Goal: Check status

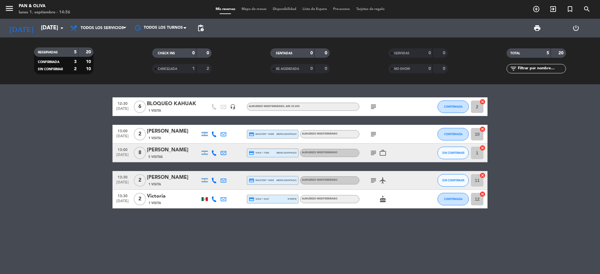
scroll to position [2805, 0]
click at [58, 29] on input "[DATE]" at bounding box center [74, 28] width 73 height 13
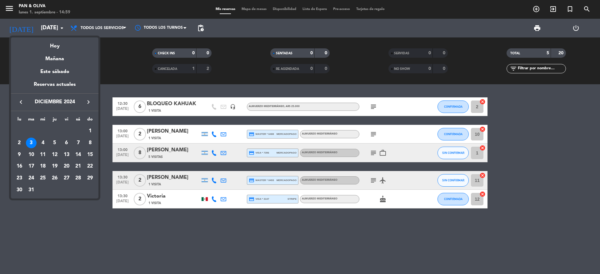
click at [86, 100] on icon "keyboard_arrow_right" at bounding box center [89, 102] width 8 height 8
click at [86, 101] on icon "keyboard_arrow_right" at bounding box center [89, 102] width 8 height 8
click at [86, 102] on icon "keyboard_arrow_right" at bounding box center [89, 102] width 8 height 8
click at [87, 102] on icon "keyboard_arrow_right" at bounding box center [89, 102] width 8 height 8
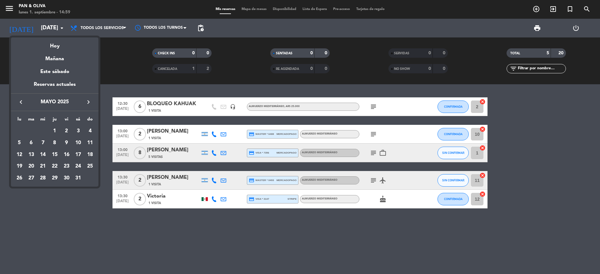
click at [87, 100] on icon "keyboard_arrow_right" at bounding box center [89, 102] width 8 height 8
click at [87, 99] on icon "keyboard_arrow_right" at bounding box center [89, 102] width 8 height 8
click at [90, 100] on icon "keyboard_arrow_right" at bounding box center [89, 102] width 8 height 8
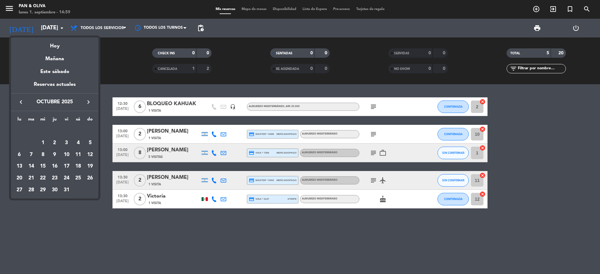
click at [18, 100] on icon "keyboard_arrow_left" at bounding box center [21, 102] width 8 height 8
click at [66, 154] on div "12" at bounding box center [66, 155] width 11 height 11
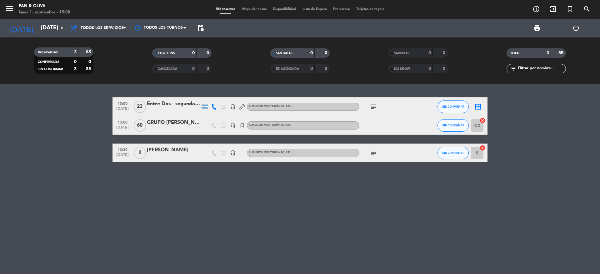
click at [185, 226] on div "13:00 [DATE] Entre Dos - segunda visita headset_mic Almuerzo Mediterráneo , ARS…" at bounding box center [300, 179] width 600 height 190
click at [188, 124] on div "GRUPO [PERSON_NAME]" at bounding box center [173, 123] width 53 height 8
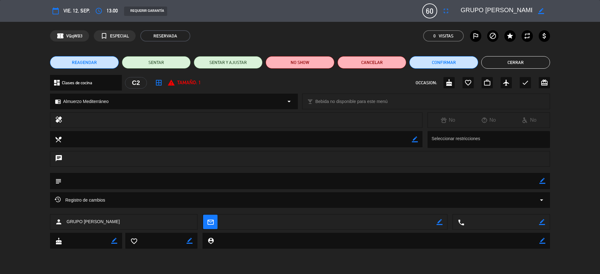
click at [541, 202] on icon "arrow_drop_down" at bounding box center [542, 201] width 8 height 8
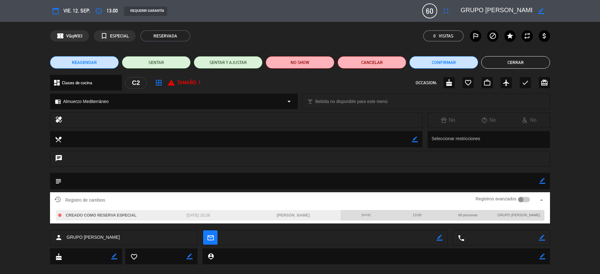
click at [573, 164] on div "chat" at bounding box center [300, 162] width 600 height 22
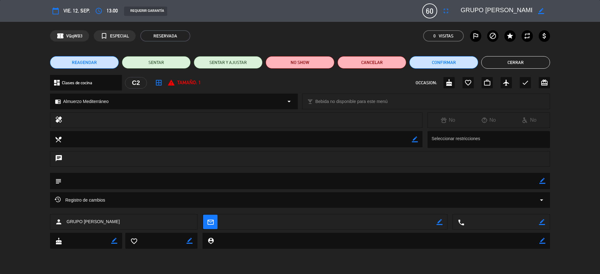
click at [500, 59] on button "Cerrar" at bounding box center [515, 62] width 69 height 13
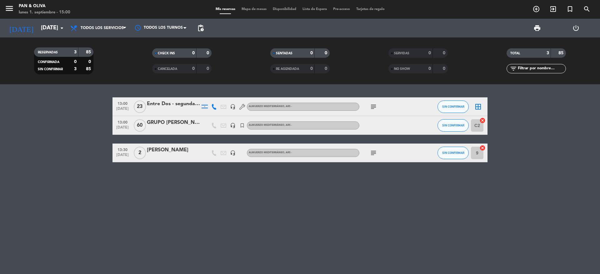
click at [103, 183] on div "13:00 [DATE] Entre Dos - segunda visita headset_mic Almuerzo Mediterráneo , ARS…" at bounding box center [300, 179] width 600 height 190
click at [204, 217] on div "13:00 [DATE] Entre Dos - segunda visita headset_mic Almuerzo Mediterráneo , ARS…" at bounding box center [300, 179] width 600 height 190
click at [61, 30] on icon "arrow_drop_down" at bounding box center [62, 28] width 8 height 8
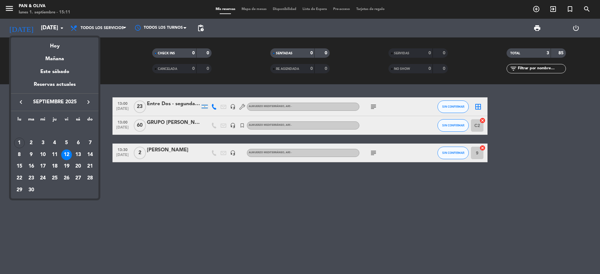
click at [19, 100] on icon "keyboard_arrow_left" at bounding box center [21, 102] width 8 height 8
click at [31, 151] on div "12" at bounding box center [31, 155] width 11 height 11
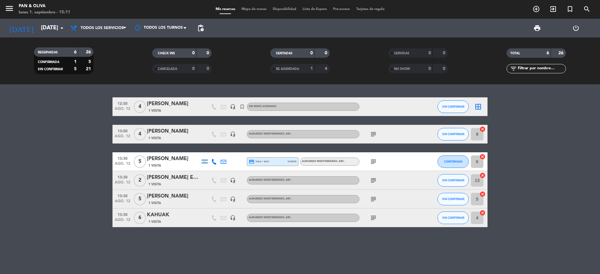
click at [372, 197] on icon "subject" at bounding box center [374, 200] width 8 height 8
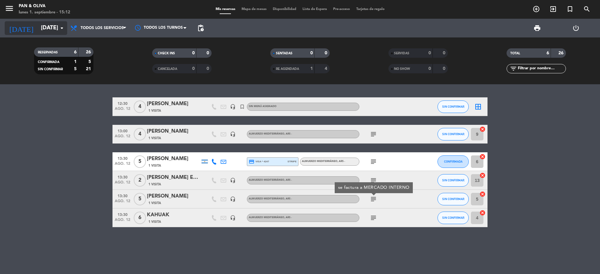
click at [65, 28] on icon "arrow_drop_down" at bounding box center [62, 28] width 8 height 8
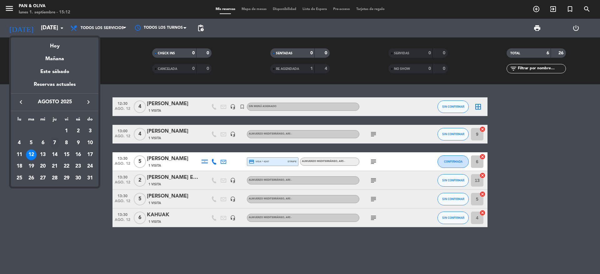
click at [53, 143] on div "7" at bounding box center [54, 143] width 11 height 11
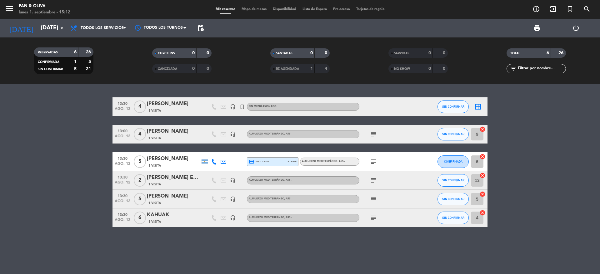
type input "jue. 7 ago."
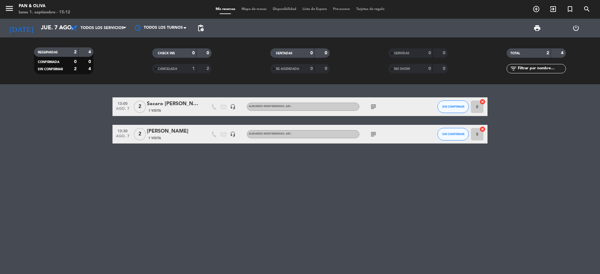
click at [377, 105] on icon "subject" at bounding box center [374, 107] width 8 height 8
click at [374, 133] on icon "subject" at bounding box center [374, 135] width 8 height 8
click at [171, 68] on span "CANCELADA" at bounding box center [167, 69] width 19 height 3
click at [185, 67] on div "1" at bounding box center [189, 68] width 13 height 7
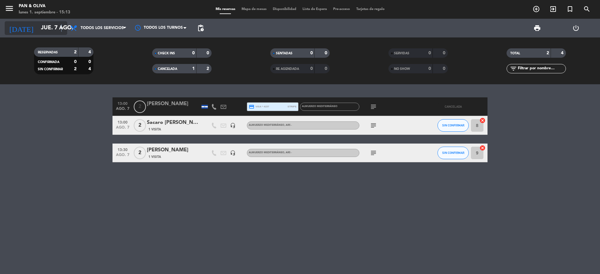
type textarea "d"
click at [62, 27] on icon "arrow_drop_down" at bounding box center [62, 28] width 8 height 8
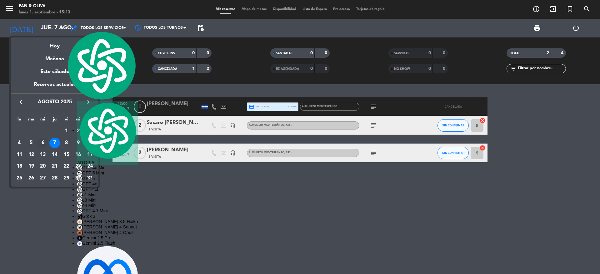
click at [43, 140] on div "6" at bounding box center [43, 143] width 11 height 11
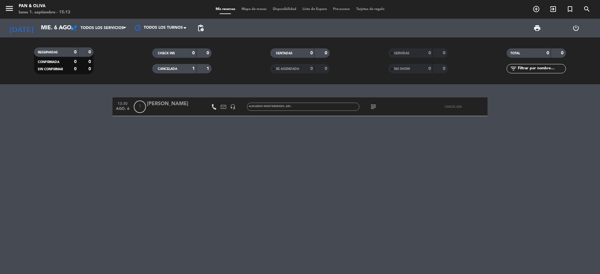
click at [163, 68] on span "CANCELADA" at bounding box center [167, 69] width 19 height 3
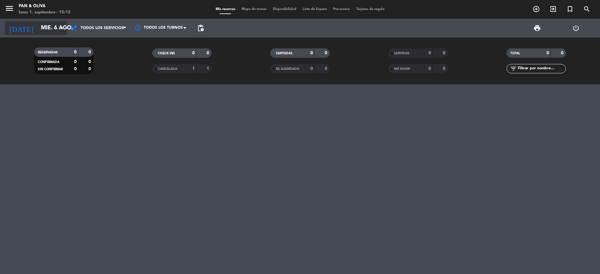
click at [63, 28] on icon "arrow_drop_down" at bounding box center [62, 28] width 8 height 8
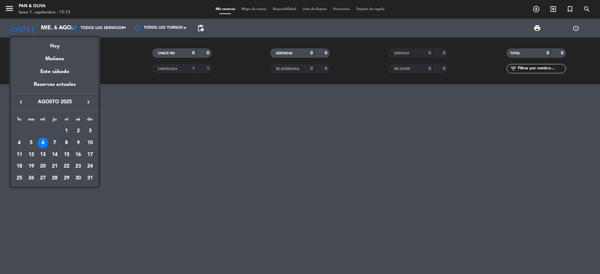
click at [65, 141] on div "8" at bounding box center [66, 143] width 11 height 11
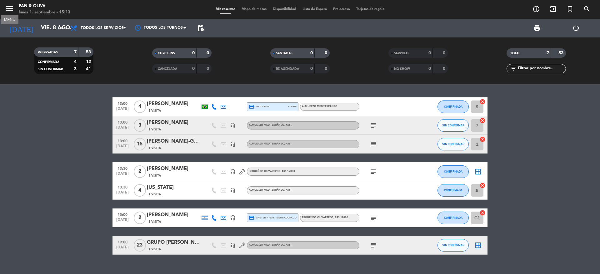
click at [7, 8] on icon "menu" at bounding box center [9, 8] width 9 height 9
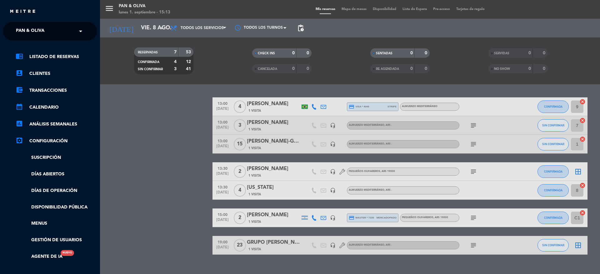
click at [81, 30] on span at bounding box center [82, 31] width 11 height 13
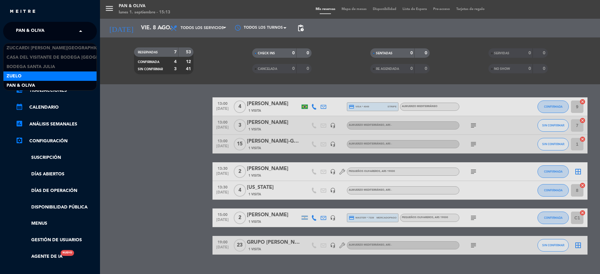
click at [29, 75] on div "Zuelo" at bounding box center [49, 76] width 93 height 9
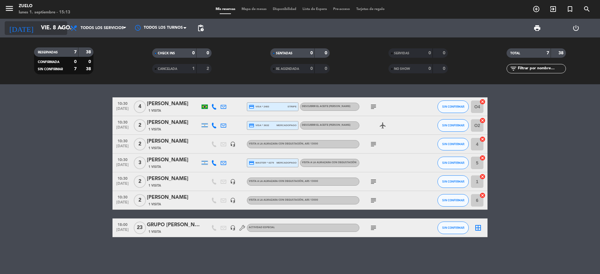
click at [61, 28] on icon "arrow_drop_down" at bounding box center [62, 28] width 8 height 8
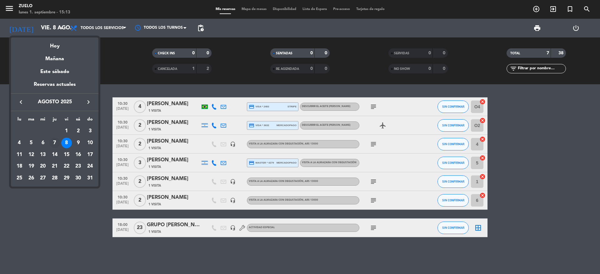
click at [54, 139] on div "7" at bounding box center [54, 143] width 11 height 11
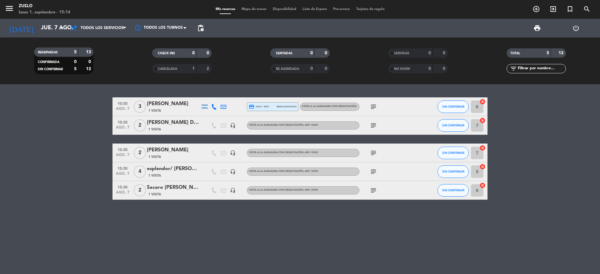
click at [374, 105] on icon "subject" at bounding box center [374, 107] width 8 height 8
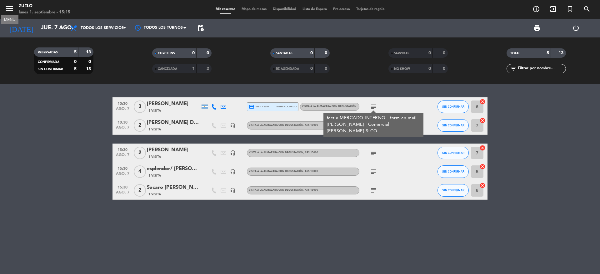
click at [5, 7] on icon "menu" at bounding box center [9, 8] width 9 height 9
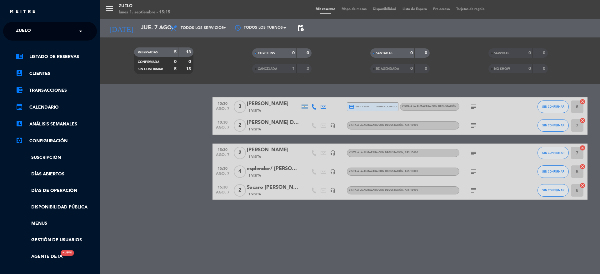
click at [80, 32] on span at bounding box center [82, 31] width 11 height 13
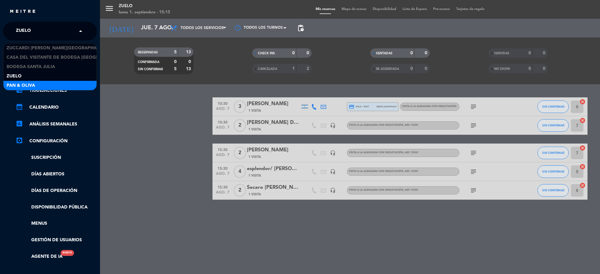
click at [40, 84] on div "Pan & Oliva" at bounding box center [49, 85] width 93 height 9
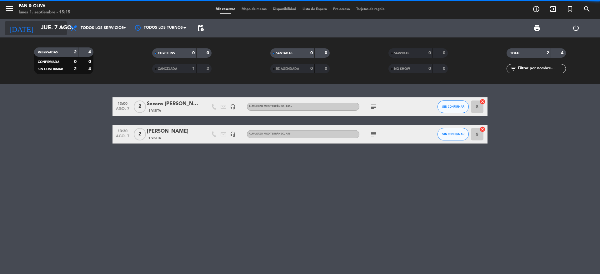
click at [60, 31] on icon "arrow_drop_down" at bounding box center [62, 28] width 8 height 8
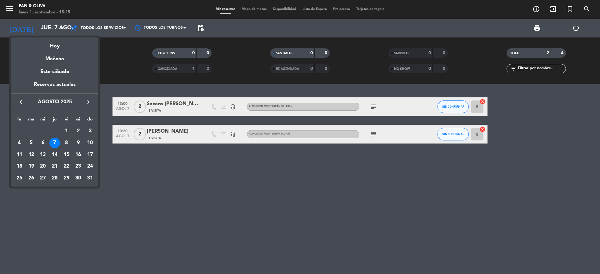
click at [23, 99] on icon "keyboard_arrow_left" at bounding box center [21, 102] width 8 height 8
click at [43, 176] on div "23" at bounding box center [43, 178] width 11 height 11
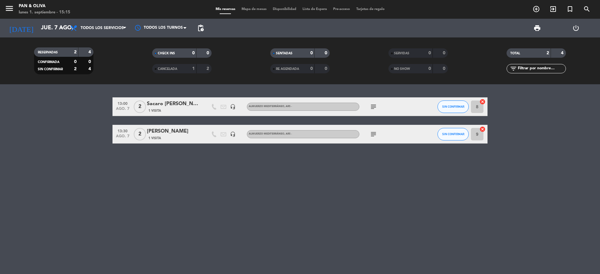
type input "[DATE]"
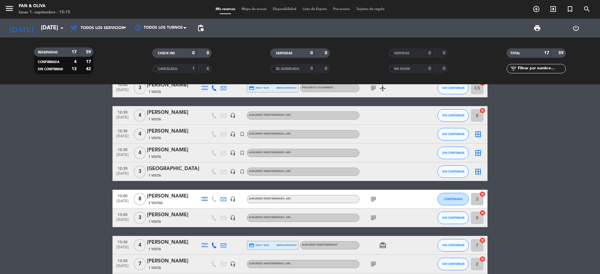
scroll to position [47, 0]
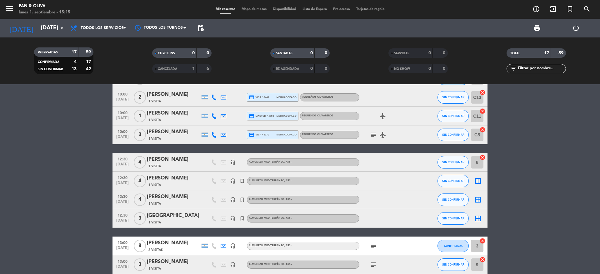
click at [179, 68] on div "CANCELADA" at bounding box center [168, 68] width 29 height 7
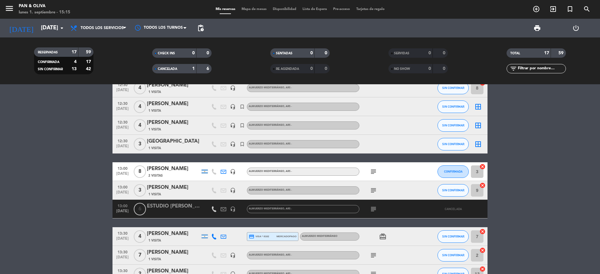
scroll to position [227, 0]
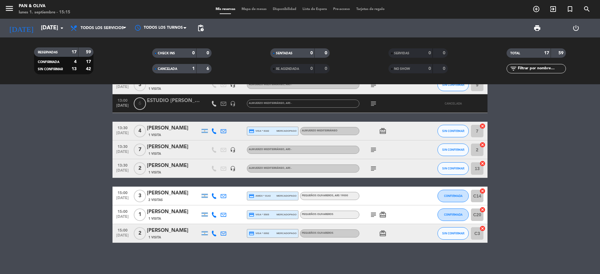
click at [376, 105] on icon "subject" at bounding box center [374, 104] width 8 height 8
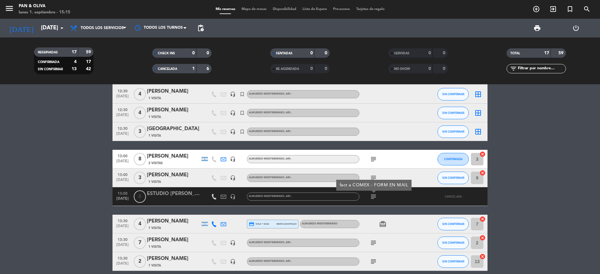
scroll to position [133, 0]
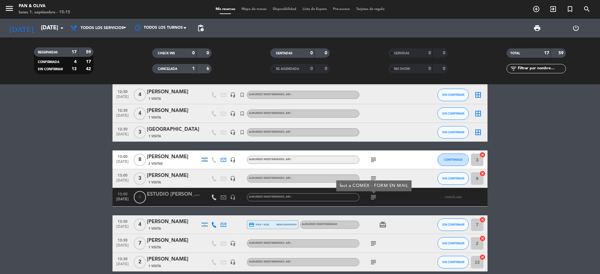
click at [191, 65] on div "1" at bounding box center [189, 68] width 13 height 7
